Goal: Task Accomplishment & Management: Complete application form

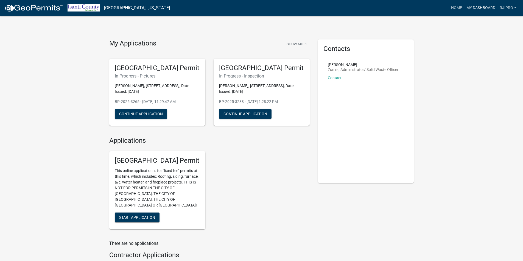
click at [481, 7] on link "My Dashboard" at bounding box center [480, 8] width 33 height 10
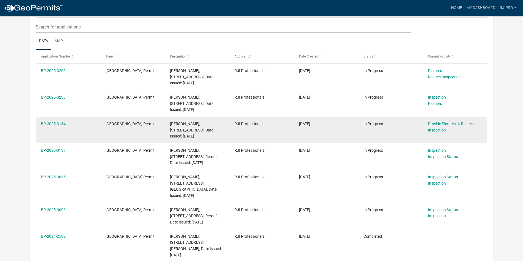
scroll to position [82, 0]
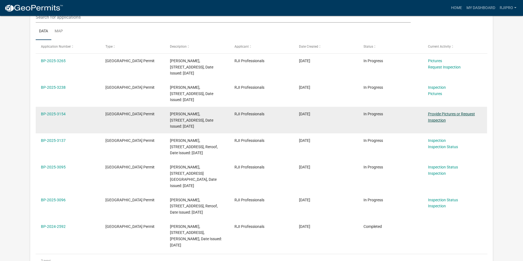
click at [461, 115] on link "Provide Pictures or Request Inspection" at bounding box center [451, 117] width 47 height 11
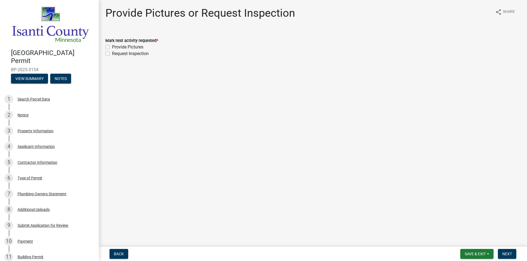
click at [112, 47] on label "Provide Pictures" at bounding box center [127, 47] width 31 height 7
click at [112, 47] on input "Provide Pictures" at bounding box center [114, 46] width 4 height 4
checkbox input "true"
click at [112, 54] on label "Request Inspection" at bounding box center [130, 53] width 37 height 7
click at [112, 54] on input "Request Inspection" at bounding box center [114, 52] width 4 height 4
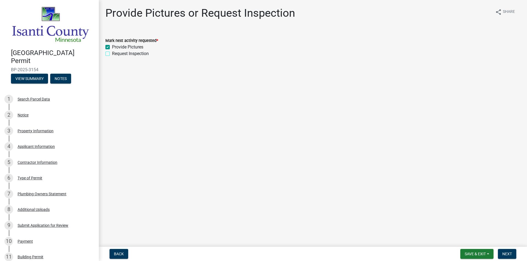
checkbox input "true"
click at [510, 255] on span "Next" at bounding box center [507, 254] width 10 height 4
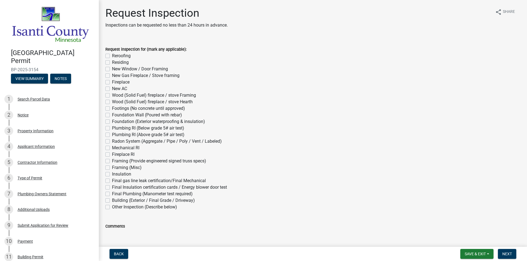
click at [112, 62] on label "Residing" at bounding box center [120, 62] width 17 height 7
click at [112, 62] on input "Residing" at bounding box center [114, 61] width 4 height 4
checkbox input "true"
checkbox input "false"
checkbox input "true"
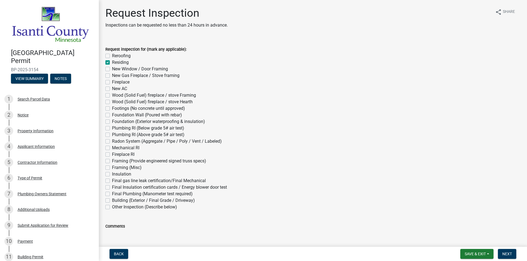
checkbox input "false"
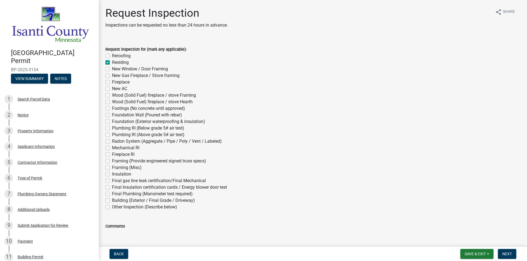
checkbox input "false"
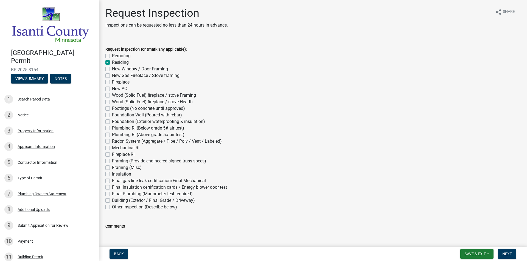
checkbox input "false"
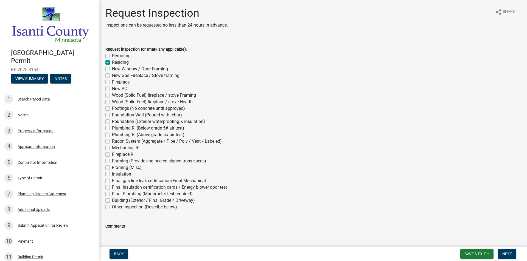
checkbox input "false"
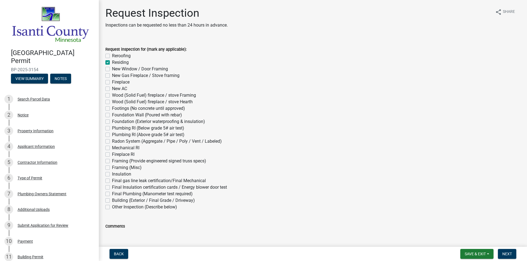
checkbox input "false"
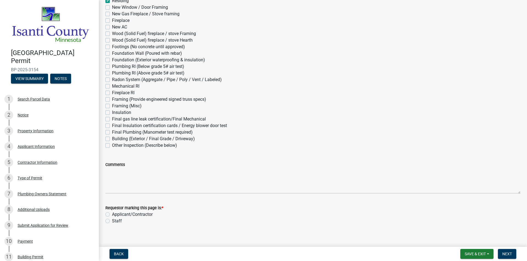
scroll to position [68, 0]
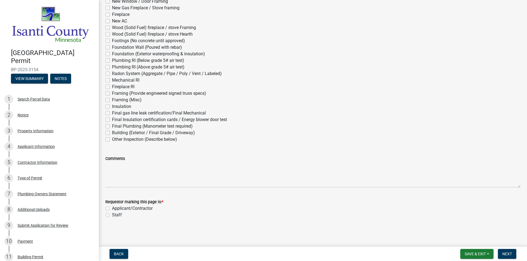
click at [110, 209] on div "Applicant/Contractor" at bounding box center [312, 208] width 415 height 7
click at [112, 209] on label "Applicant/Contractor" at bounding box center [132, 208] width 41 height 7
click at [112, 209] on input "Applicant/Contractor" at bounding box center [114, 207] width 4 height 4
radio input "true"
click at [502, 253] on span "Next" at bounding box center [507, 254] width 10 height 4
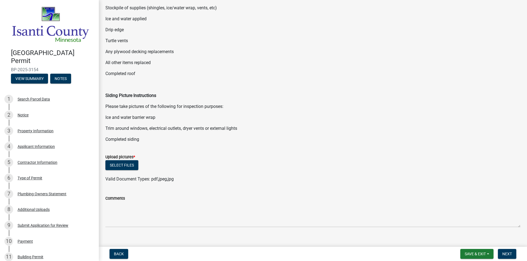
scroll to position [89, 0]
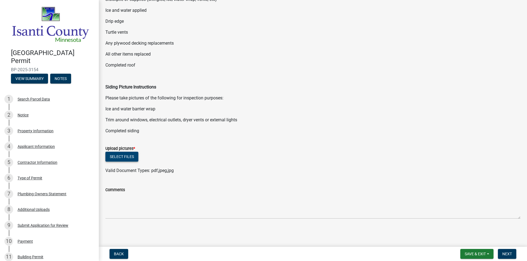
click at [117, 159] on button "Select files" at bounding box center [121, 157] width 33 height 10
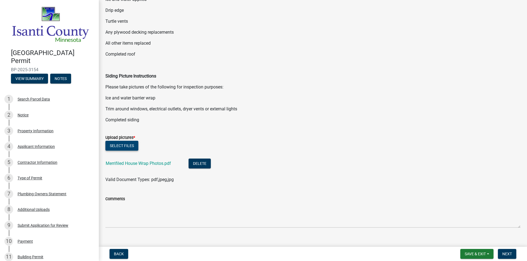
scroll to position [109, 0]
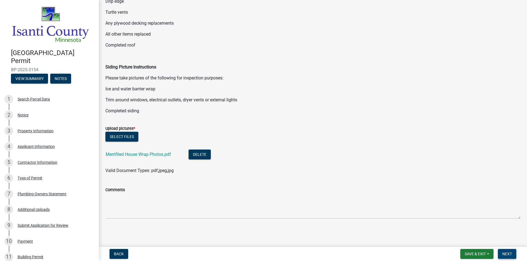
click at [509, 255] on span "Next" at bounding box center [507, 254] width 10 height 4
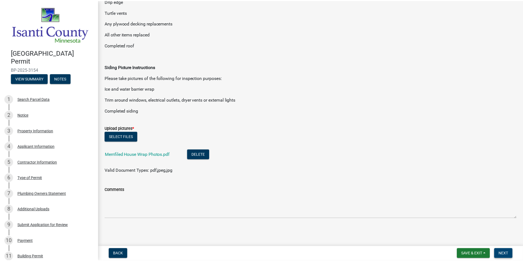
scroll to position [0, 0]
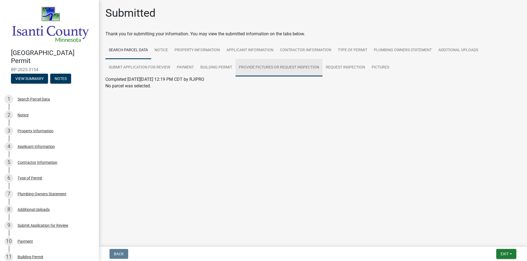
click at [287, 67] on link "Provide Pictures or Request Inspection" at bounding box center [278, 68] width 87 height 18
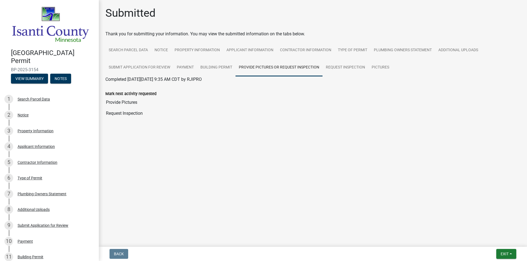
drag, startPoint x: 123, startPoint y: 114, endPoint x: 149, endPoint y: 110, distance: 26.2
click at [123, 114] on input "Request Inspection" at bounding box center [312, 113] width 415 height 11
click at [350, 67] on link "Request Inspection" at bounding box center [345, 68] width 46 height 18
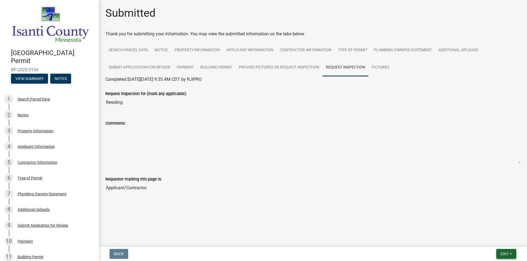
click at [509, 256] on button "Exit" at bounding box center [506, 254] width 20 height 10
click at [497, 241] on button "Save & Exit" at bounding box center [494, 239] width 44 height 13
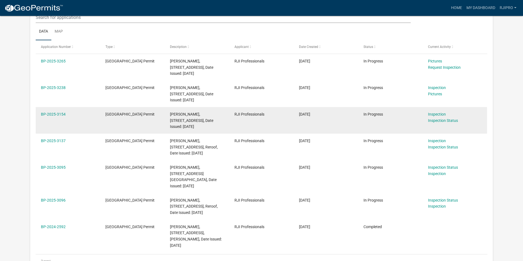
scroll to position [82, 0]
